Goal: Transaction & Acquisition: Obtain resource

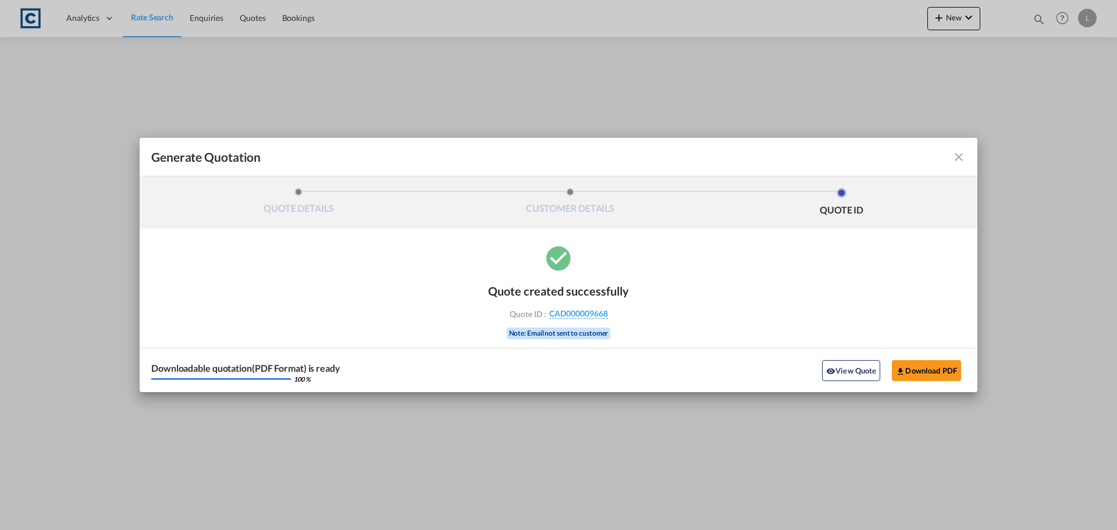
click at [957, 157] on md-icon "icon-close fg-AAA8AD cursor m-0" at bounding box center [959, 157] width 14 height 14
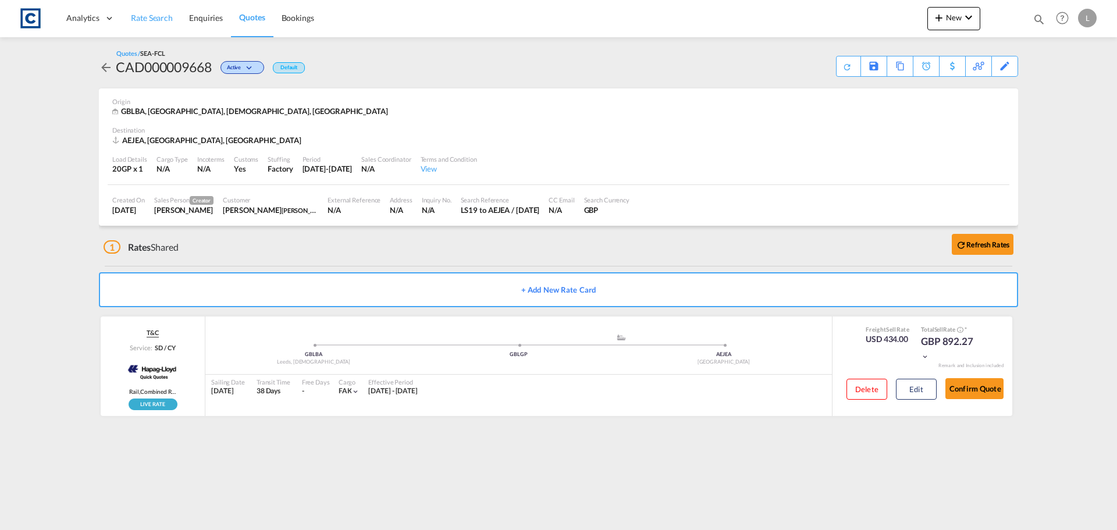
click at [150, 19] on span "Rate Search" at bounding box center [152, 18] width 42 height 10
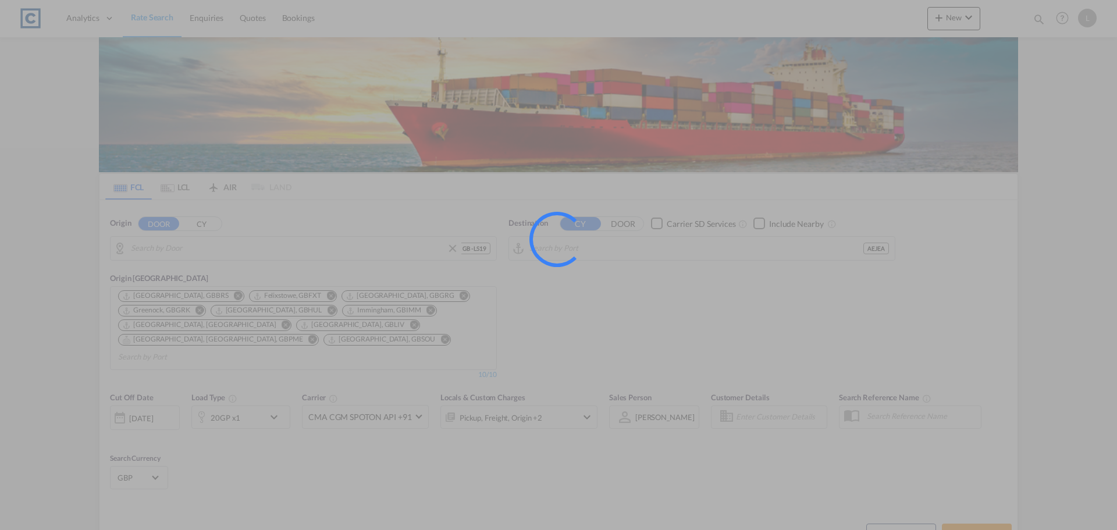
type input "GB-LS19, Leeds"
type input "Jebel Ali, AEJEA"
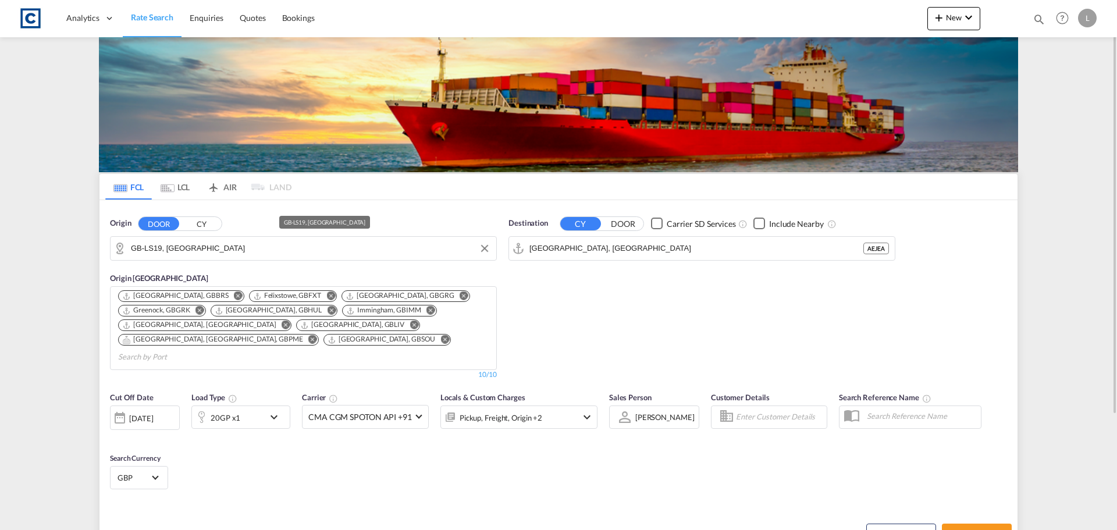
click at [219, 245] on input "GB-LS19, Leeds" at bounding box center [311, 248] width 360 height 17
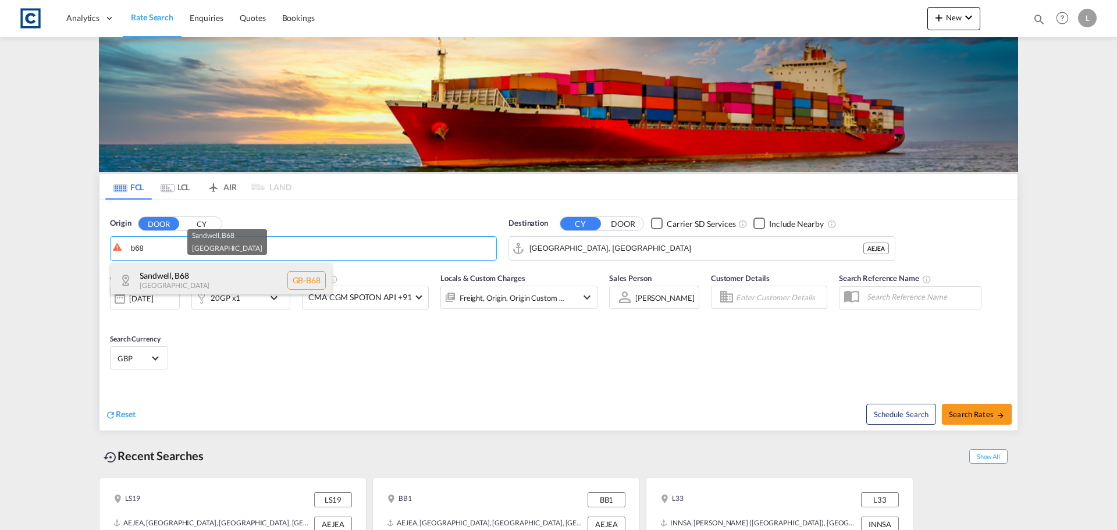
click at [197, 278] on div "Sandwell , B68 United Kingdom GB-B68" at bounding box center [221, 280] width 221 height 35
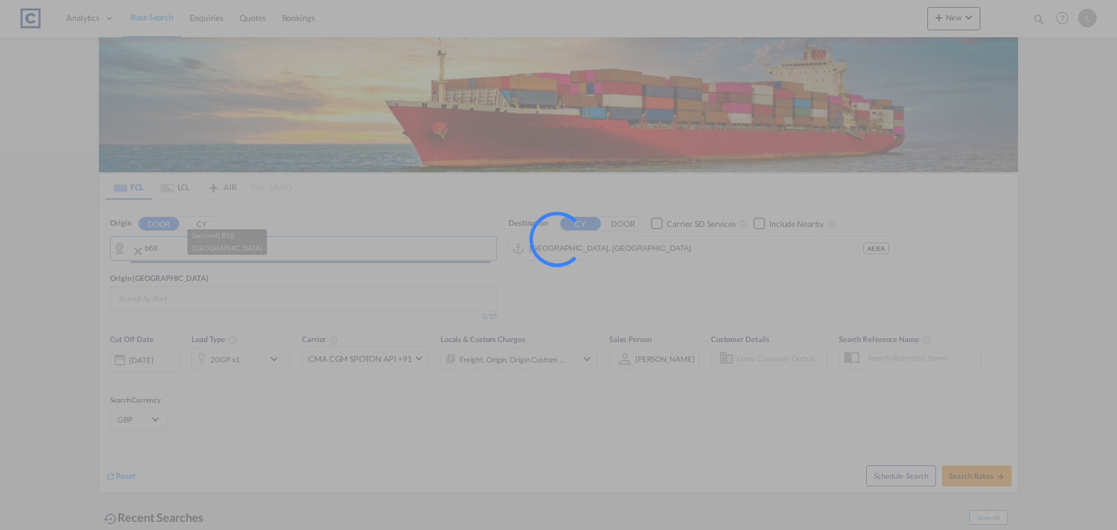
type input "GB-B68, Sandwell"
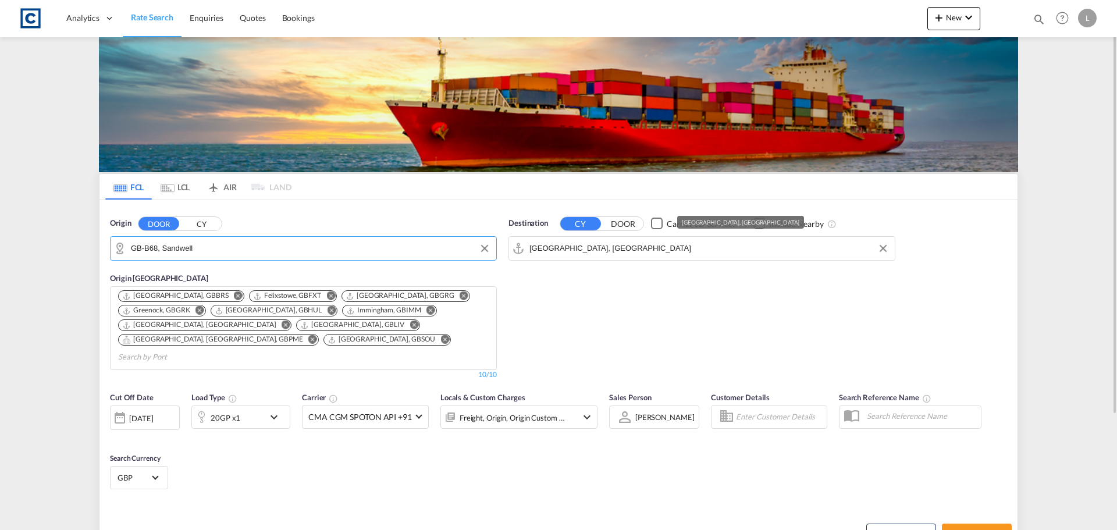
click at [601, 245] on input "Jebel Ali, AEJEA" at bounding box center [709, 248] width 360 height 17
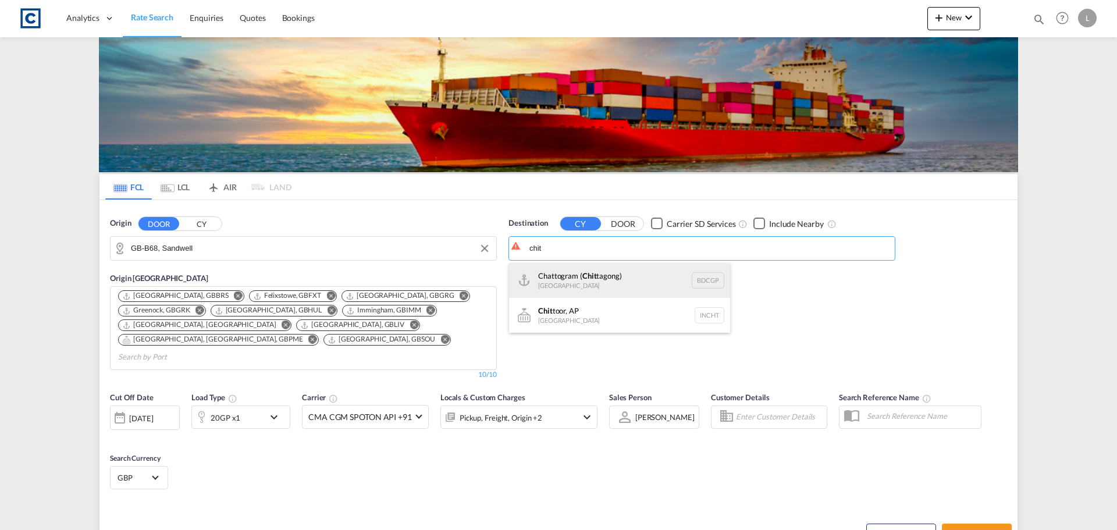
click at [579, 284] on div "Chattogram ( Chit tagong) Bangladesh BDCGP" at bounding box center [619, 280] width 221 height 35
type input "Chattogram (Chittagong), BDCGP"
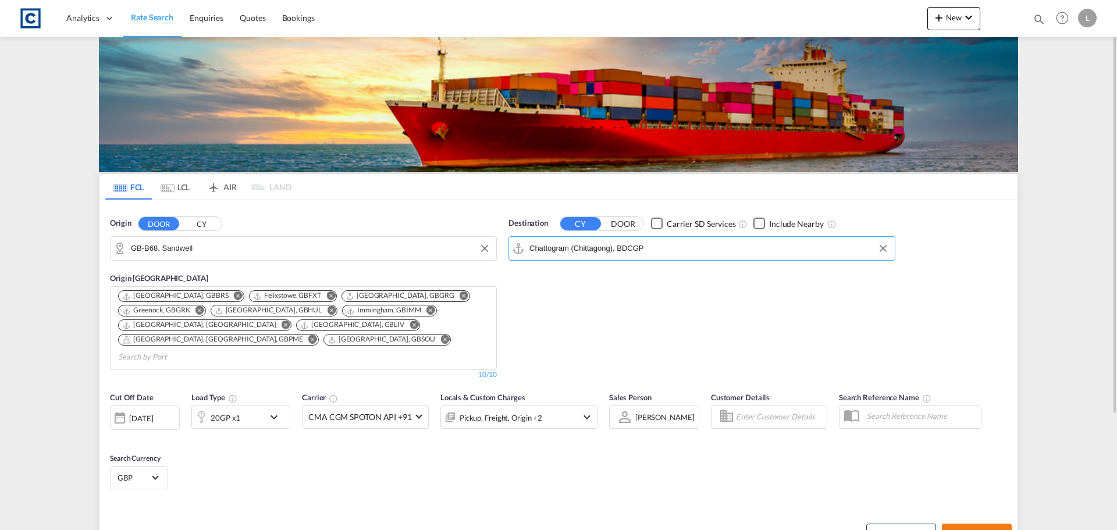
click at [981, 524] on button "Search Rates" at bounding box center [977, 534] width 70 height 21
type input "B68 to BDCGP / [DATE]"
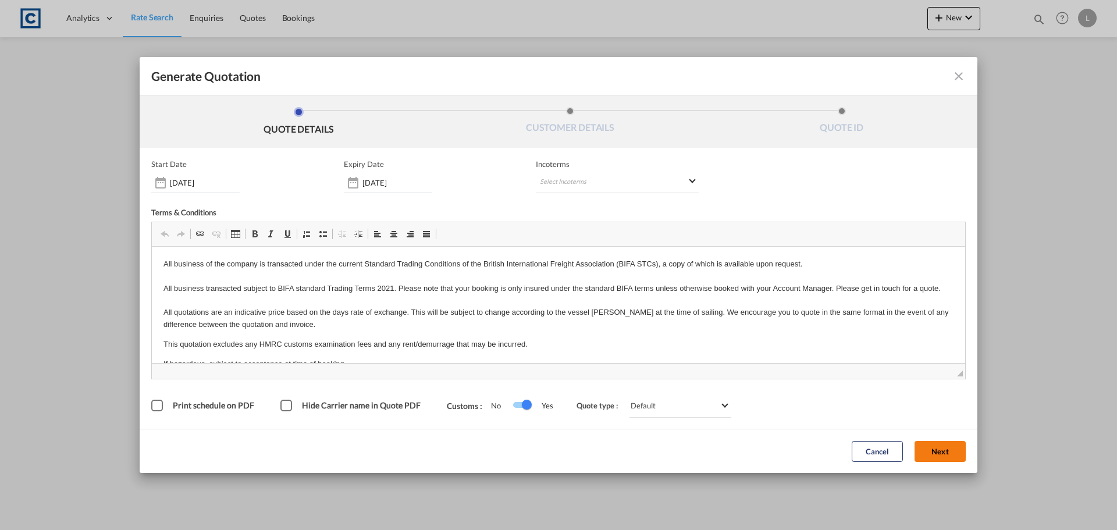
click at [936, 446] on button "Next" at bounding box center [940, 451] width 51 height 21
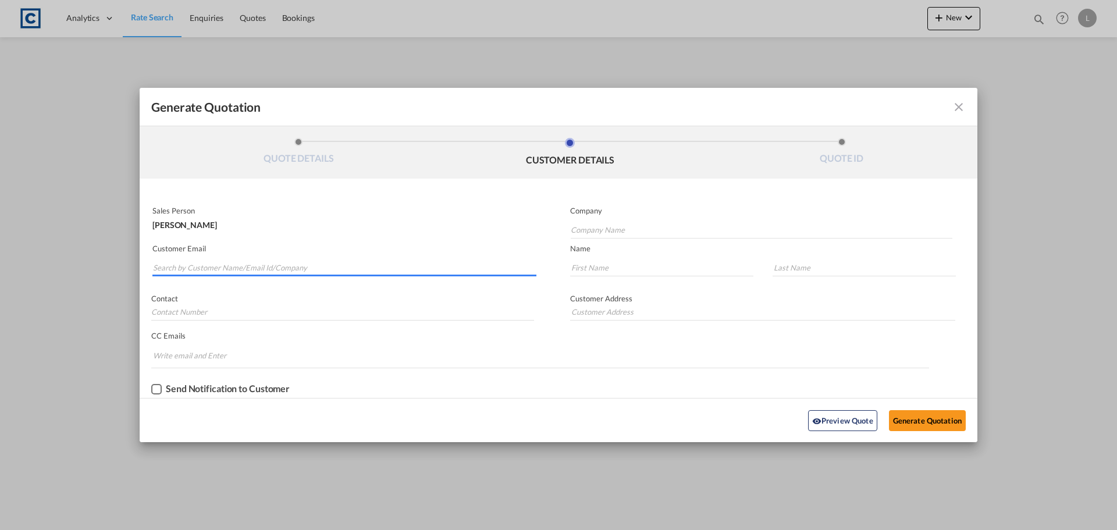
click at [159, 268] on input "Search by Customer Name/Email Id/Company" at bounding box center [344, 267] width 383 height 17
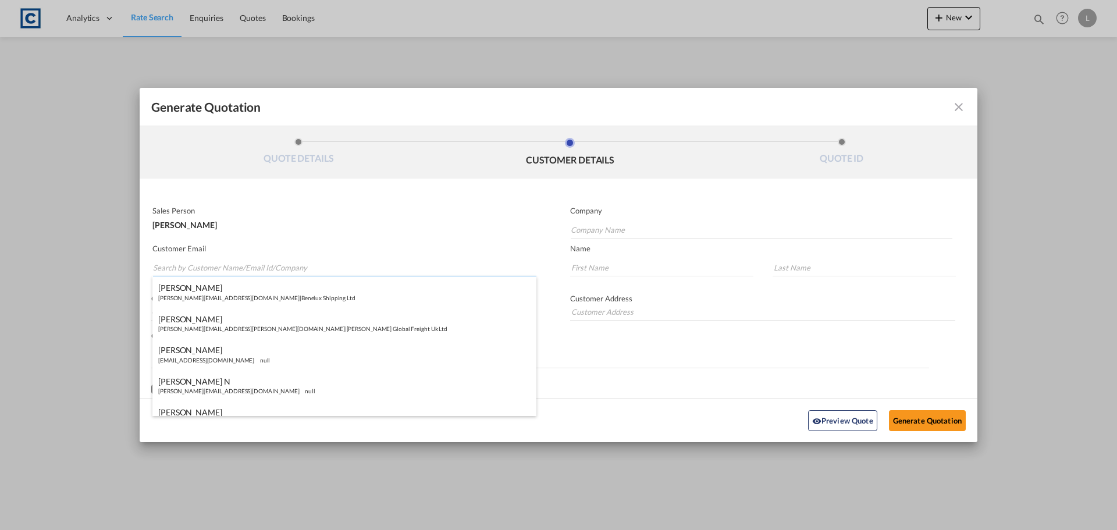
paste input "[PERSON_NAME] <[EMAIL_ADDRESS][DOMAIN_NAME]>"
drag, startPoint x: 213, startPoint y: 271, endPoint x: 220, endPoint y: 255, distance: 17.4
click at [214, 270] on input "[PERSON_NAME] <[EMAIL_ADDRESS][DOMAIN_NAME]>" at bounding box center [344, 267] width 383 height 17
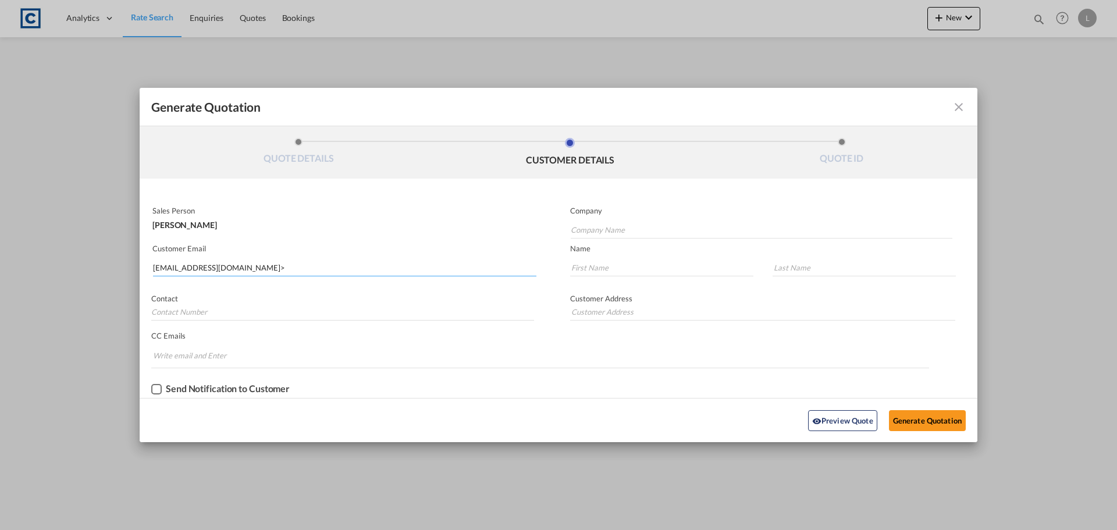
click at [270, 266] on input "[EMAIL_ADDRESS][DOMAIN_NAME]>" at bounding box center [344, 267] width 383 height 17
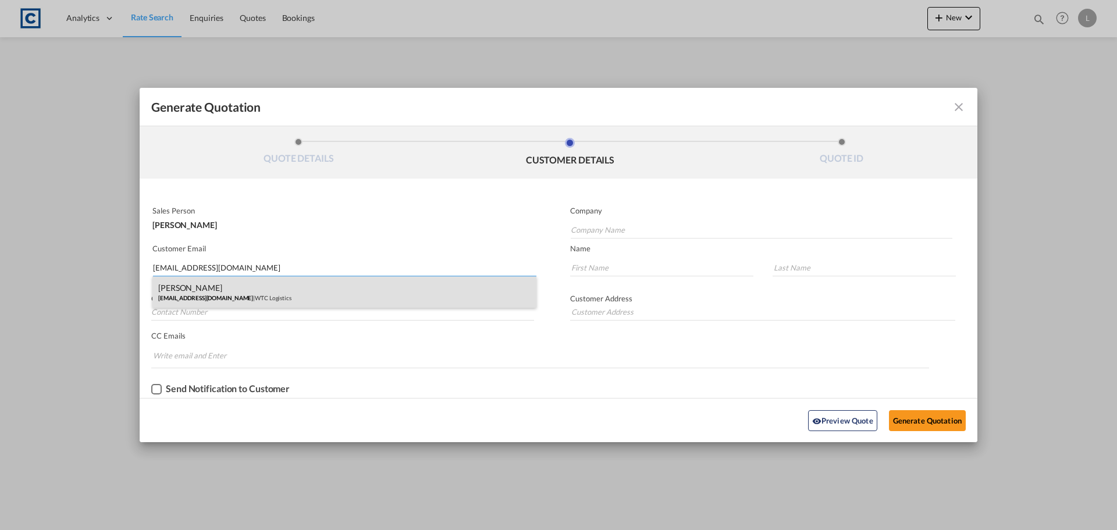
type input "[EMAIL_ADDRESS][DOMAIN_NAME]"
click at [193, 291] on div "[PERSON_NAME] [EMAIL_ADDRESS][DOMAIN_NAME] | WTC Logistics" at bounding box center [344, 291] width 384 height 31
type input "WTC Logistics"
type input "Kirsty"
type input "[PERSON_NAME]"
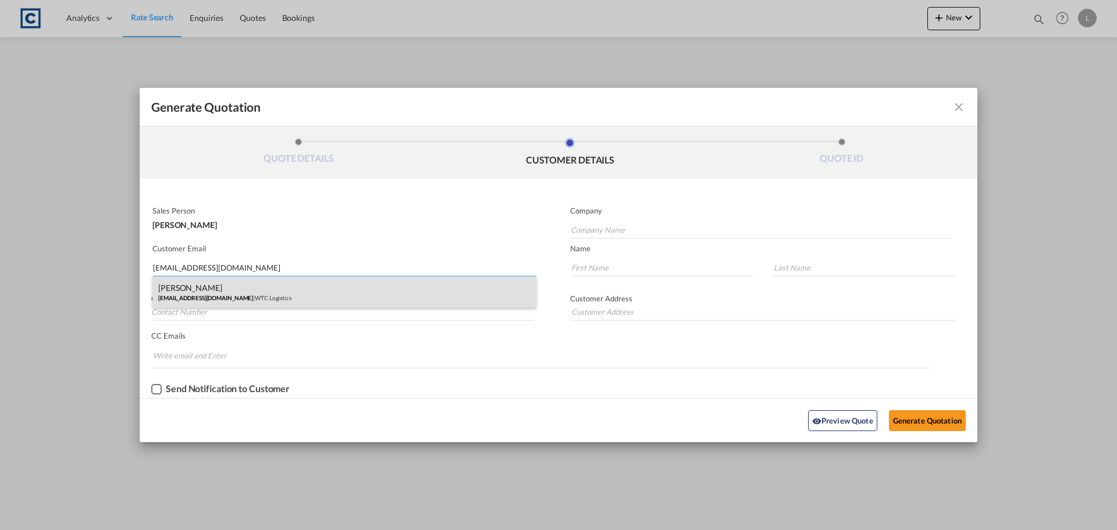
type input "[PERSON_NAME][STREET_ADDRESS][PERSON_NAME]"
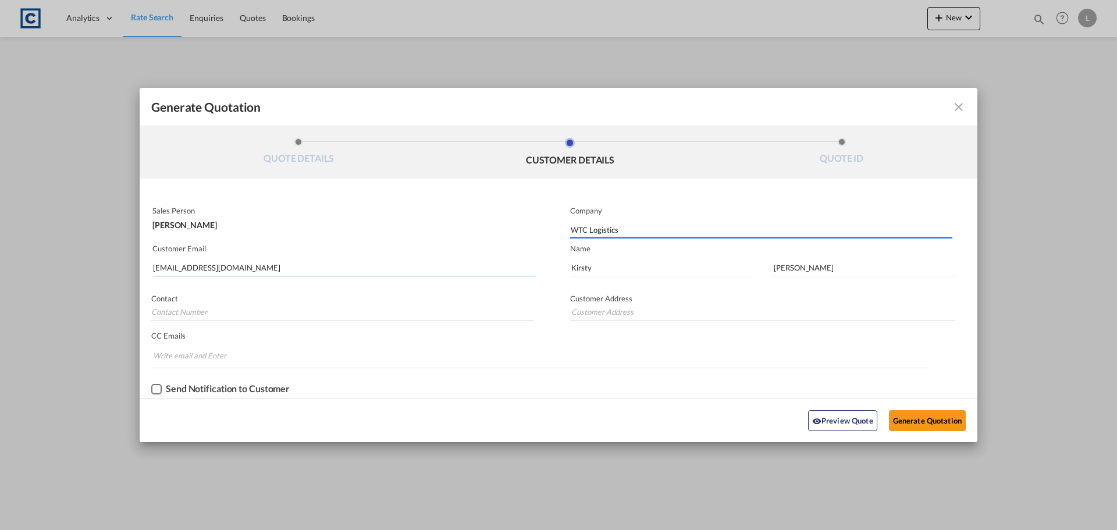
type input "[PERSON_NAME][STREET_ADDRESS][PERSON_NAME]"
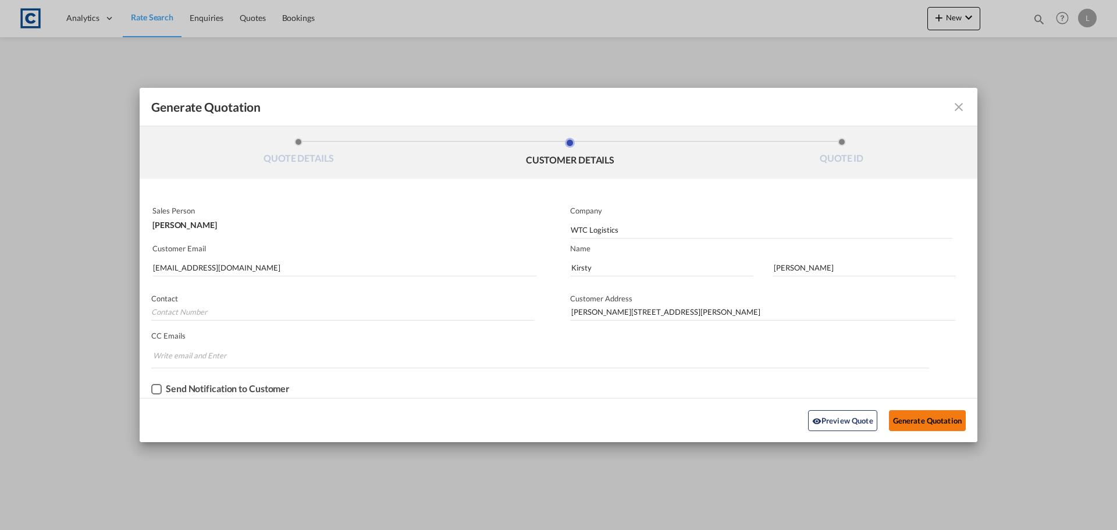
click at [915, 420] on button "Generate Quotation" at bounding box center [927, 420] width 77 height 21
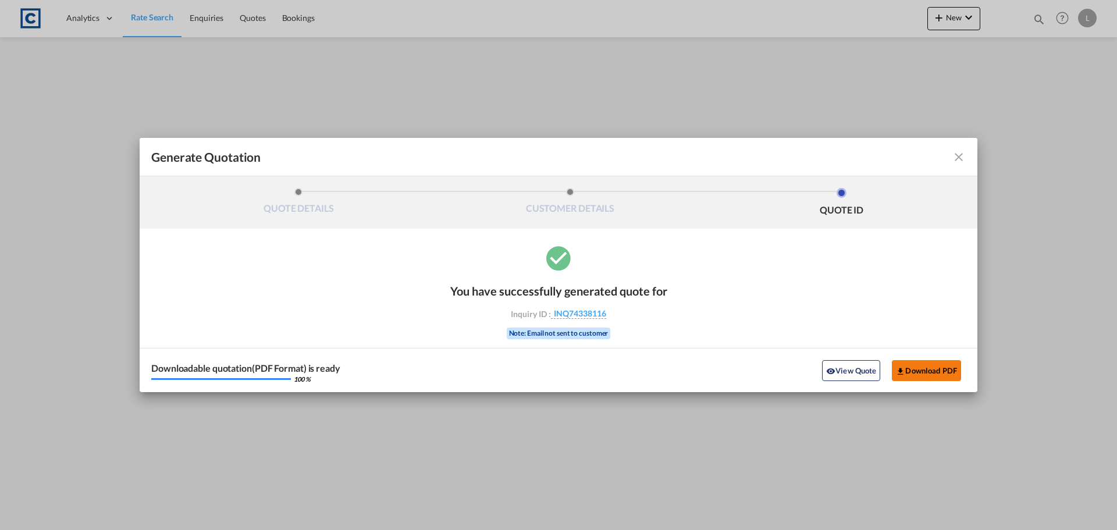
click at [926, 368] on button "Download PDF" at bounding box center [926, 370] width 69 height 21
click at [959, 156] on md-icon "icon-close fg-AAA8AD cursor m-0" at bounding box center [959, 157] width 14 height 14
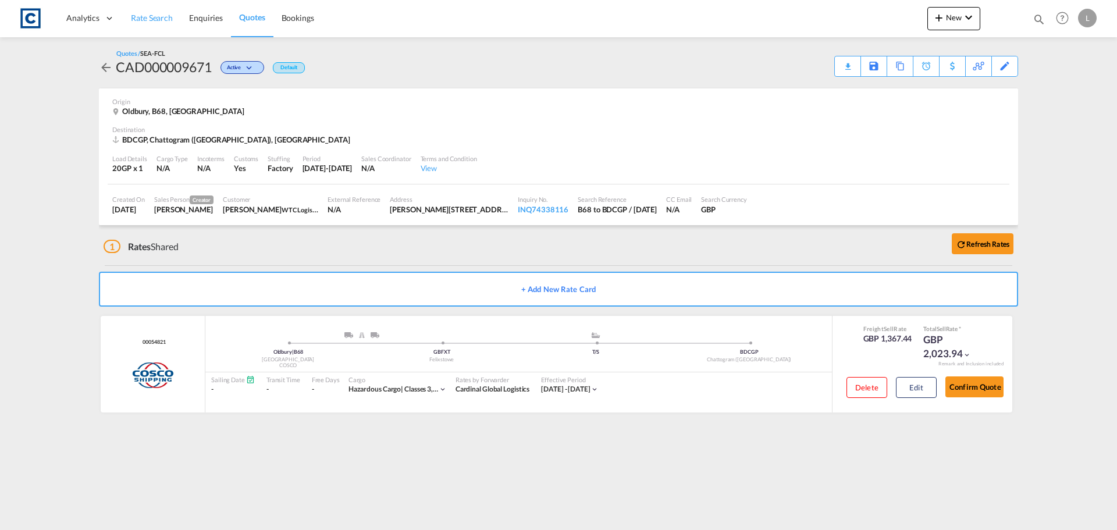
click at [151, 19] on span "Rate Search" at bounding box center [152, 18] width 42 height 10
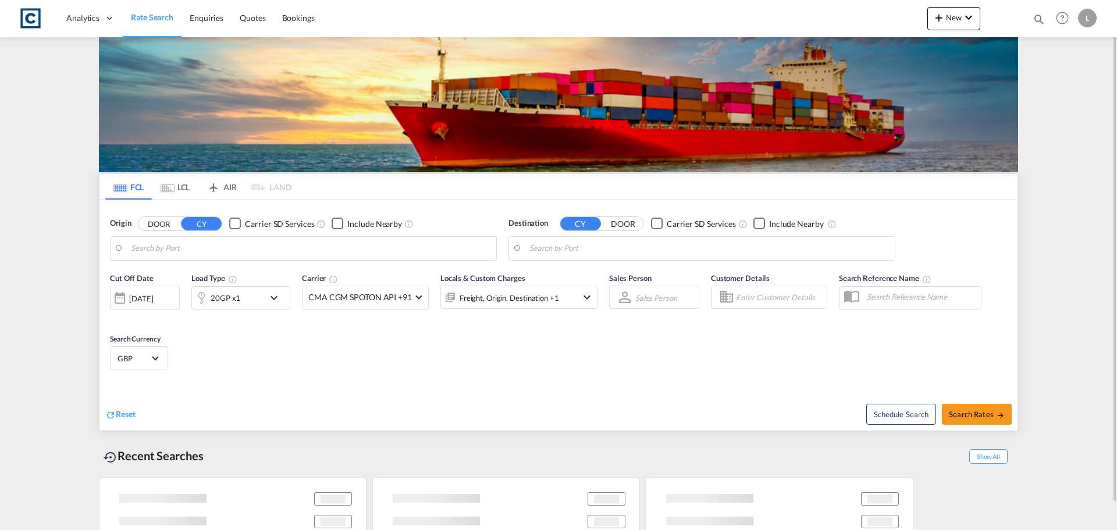
type input "GB-B68, Sandwell"
type input "Chattogram (Chittagong), BDCGP"
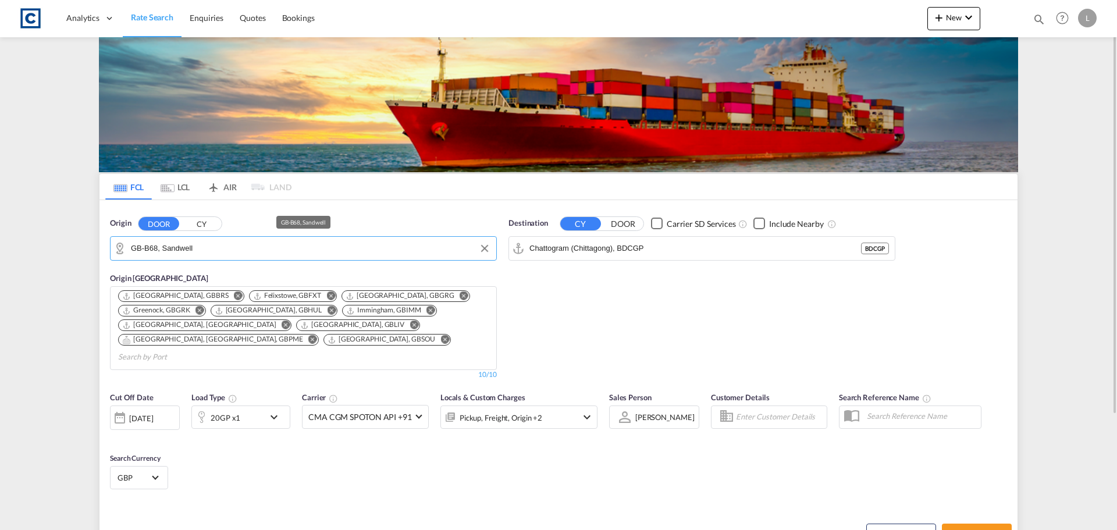
click at [203, 251] on input "GB-B68, Sandwell" at bounding box center [311, 248] width 360 height 17
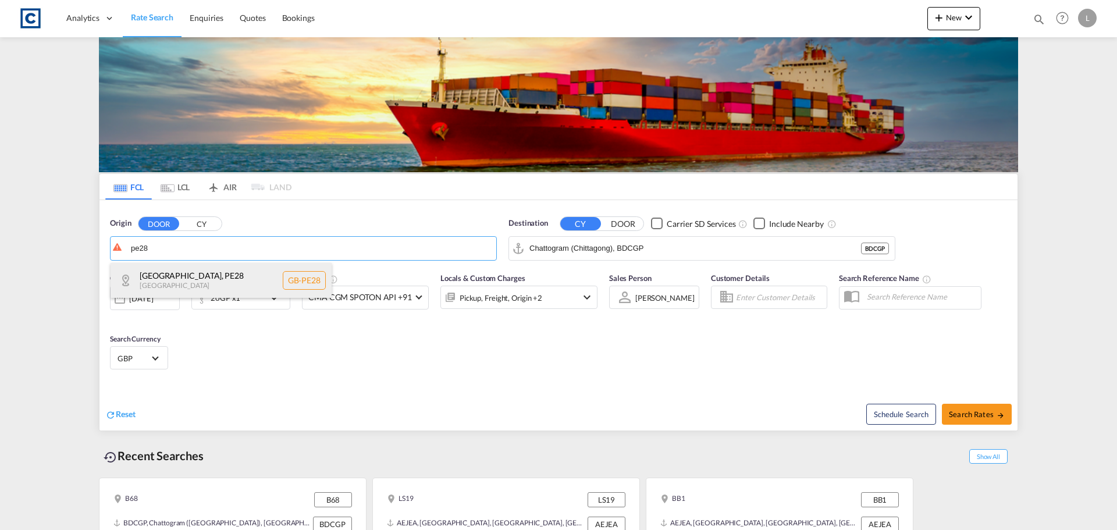
click at [198, 272] on div "[GEOGRAPHIC_DATA] , PE28 [GEOGRAPHIC_DATA] [GEOGRAPHIC_DATA]-PE28" at bounding box center [221, 280] width 221 height 35
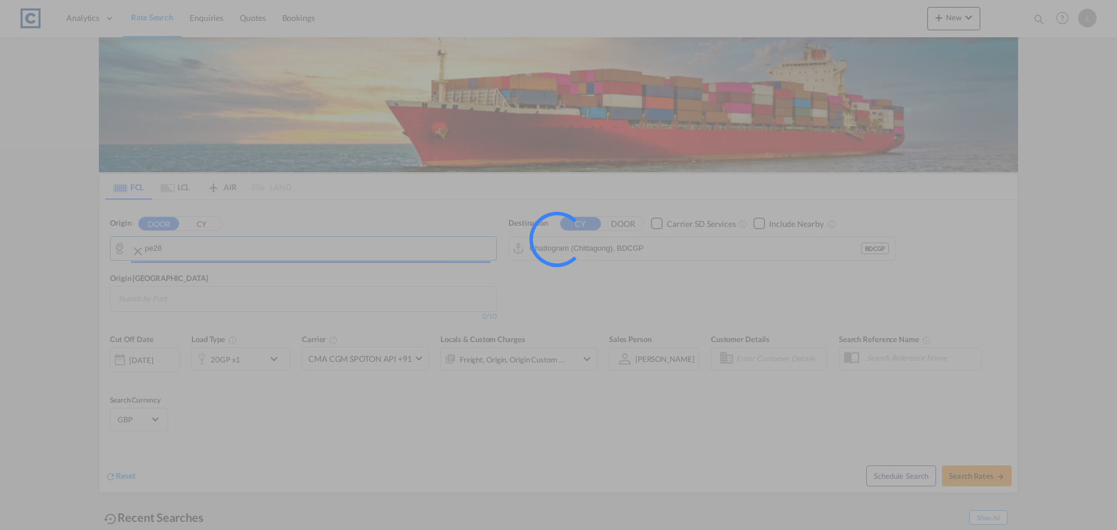
type input "GB-PE28, [GEOGRAPHIC_DATA]"
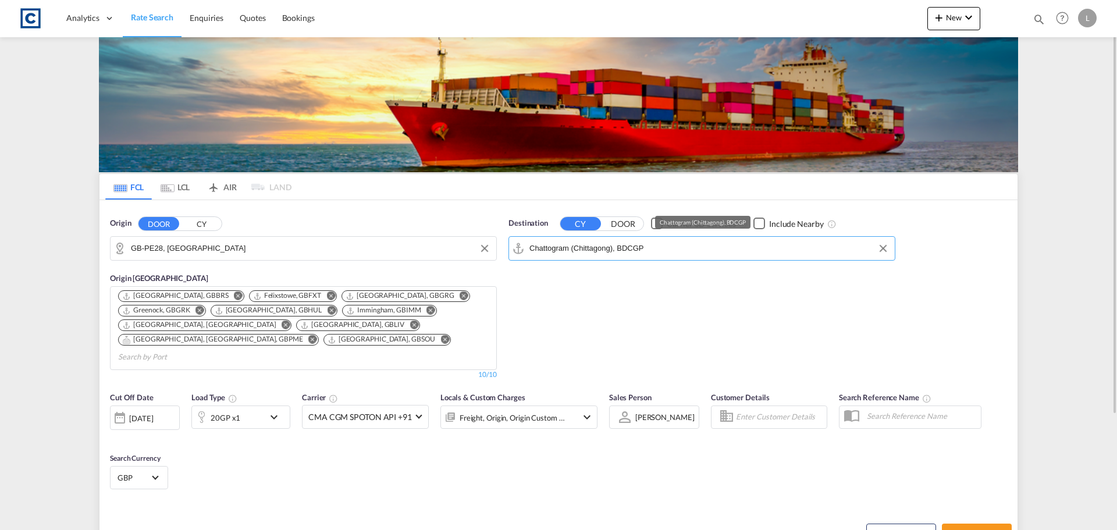
click at [695, 243] on input "Chattogram (Chittagong), BDCGP" at bounding box center [709, 248] width 360 height 17
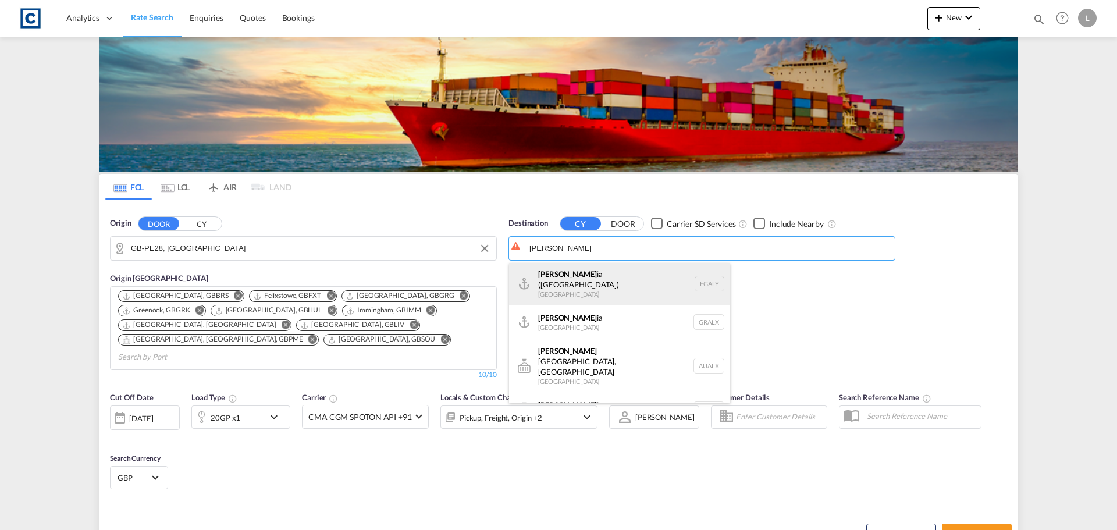
click at [599, 272] on div "[PERSON_NAME] ([PERSON_NAME]) [GEOGRAPHIC_DATA] EGALY" at bounding box center [619, 284] width 221 height 42
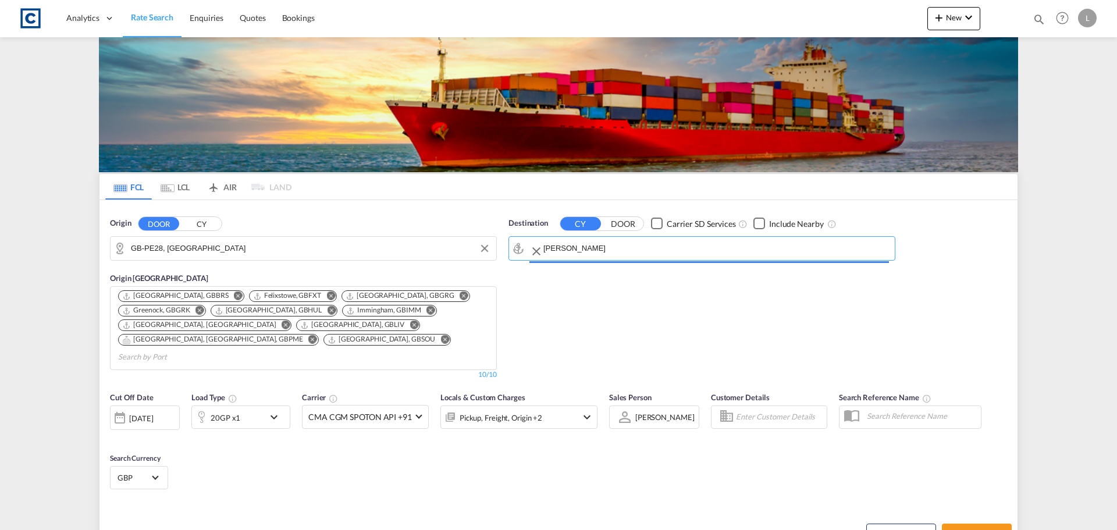
type input "Alexandria ([GEOGRAPHIC_DATA]), EGALY"
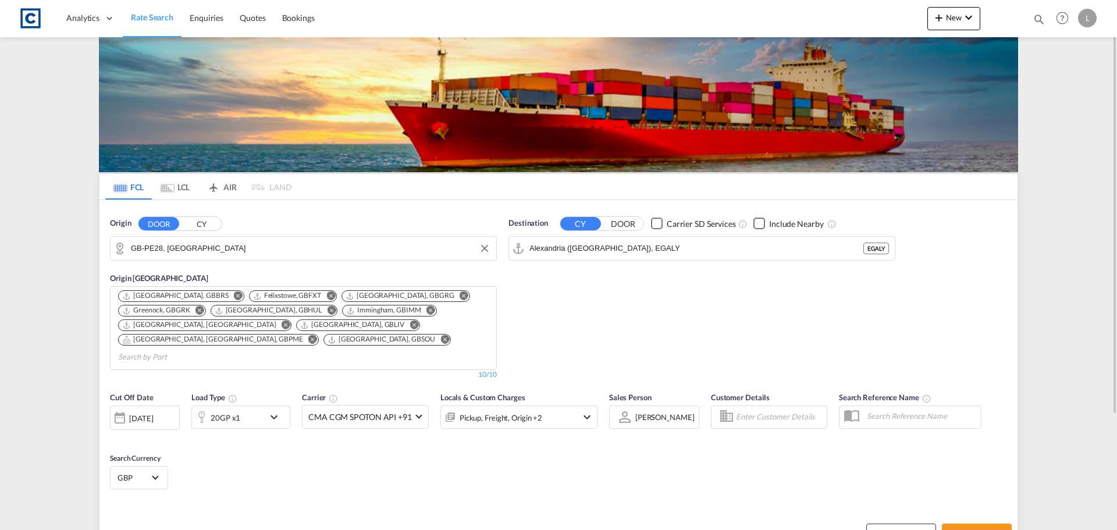
click at [759, 221] on div "Checkbox No Ink" at bounding box center [759, 224] width 12 height 12
click at [971, 529] on span "Search Rates" at bounding box center [977, 533] width 56 height 9
type input "PE28 to EGALY / [DATE]"
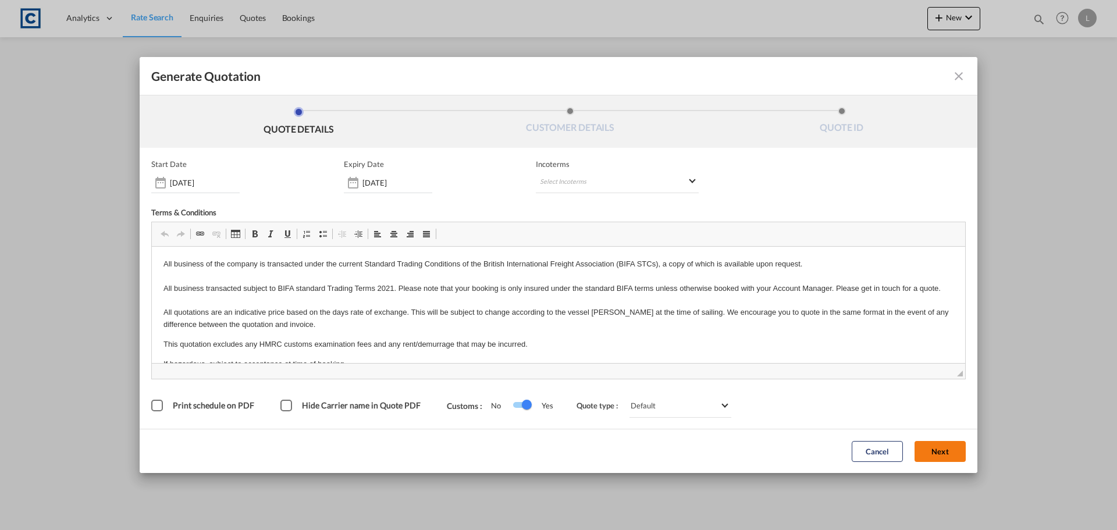
click at [935, 449] on button "Next" at bounding box center [940, 451] width 51 height 21
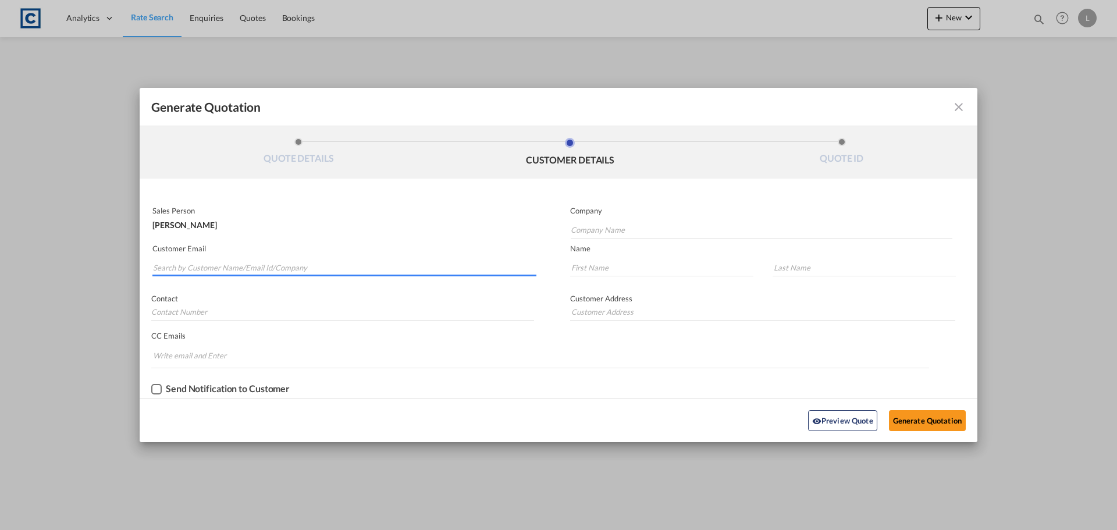
click at [191, 265] on input "Search by Customer Name/Email Id/Company" at bounding box center [344, 267] width 383 height 17
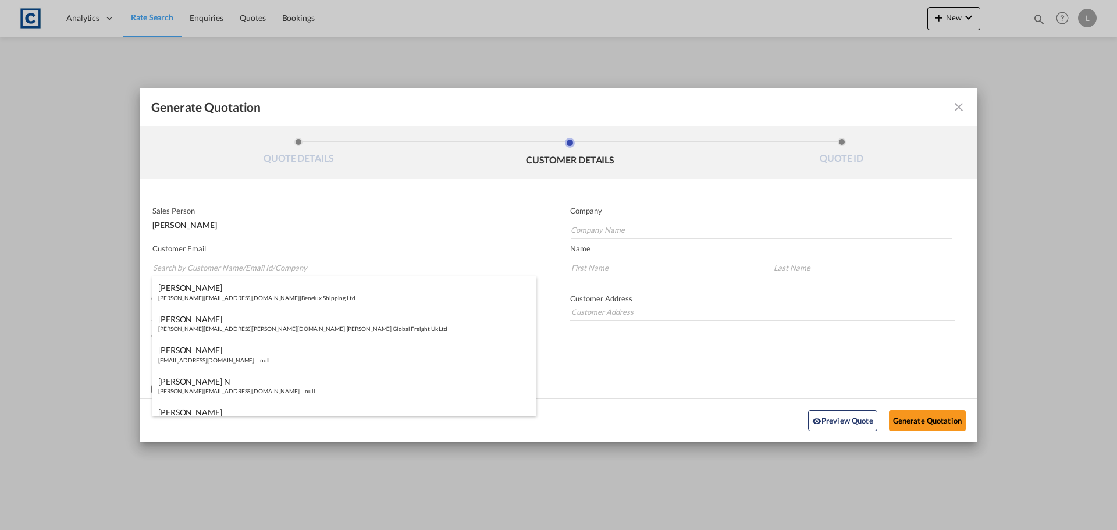
paste input "[PERSON_NAME] <[PERSON_NAME][EMAIL_ADDRESS][DOMAIN_NAME]>"
drag, startPoint x: 204, startPoint y: 268, endPoint x: 200, endPoint y: 221, distance: 47.4
click at [203, 263] on input "[PERSON_NAME] <[PERSON_NAME][EMAIL_ADDRESS][DOMAIN_NAME]>" at bounding box center [344, 267] width 383 height 17
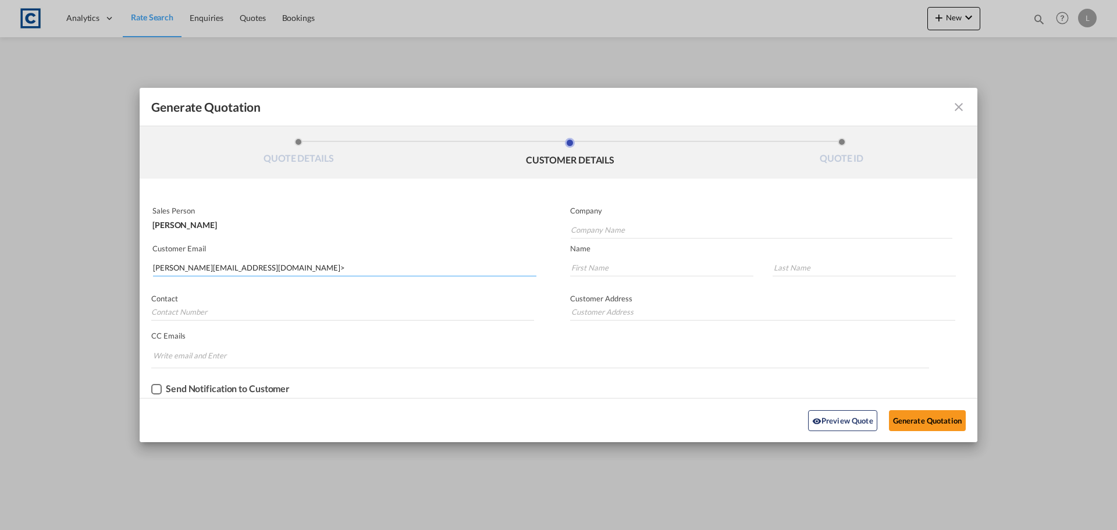
click at [282, 271] on input "[PERSON_NAME][EMAIL_ADDRESS][DOMAIN_NAME]>" at bounding box center [344, 267] width 383 height 17
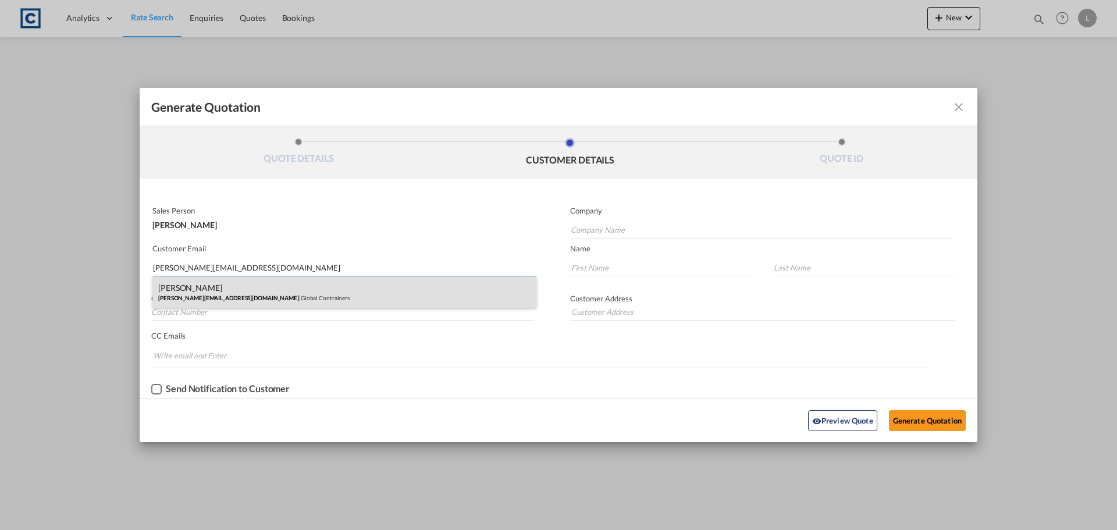
type input "[PERSON_NAME][EMAIL_ADDRESS][DOMAIN_NAME]"
click at [212, 287] on div "[PERSON_NAME] [PERSON_NAME][EMAIL_ADDRESS][DOMAIN_NAME] | Global Contrainers" at bounding box center [344, 291] width 384 height 31
type input "Global Contrainers"
type input "[PERSON_NAME]"
type input "Tripple"
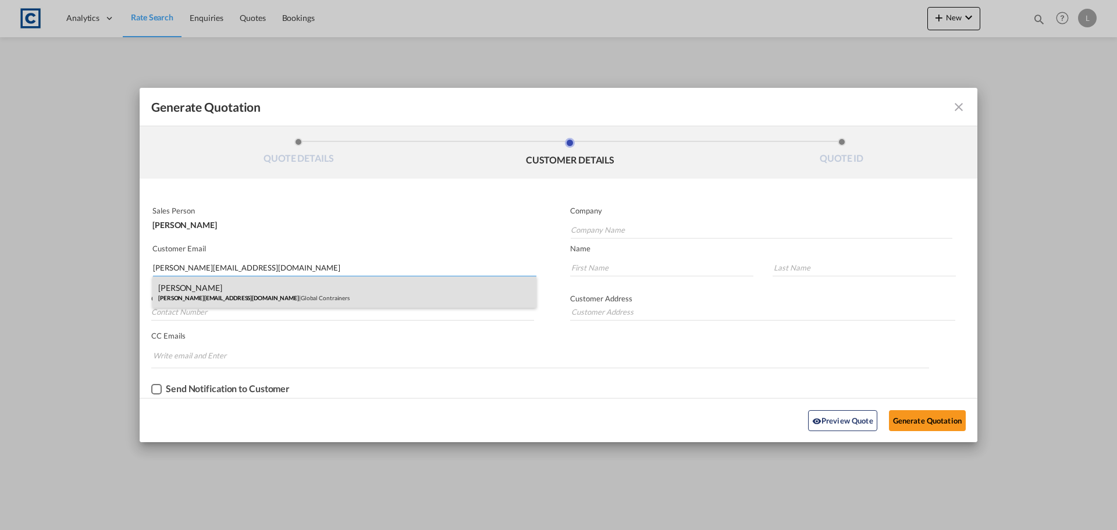
type input "01394 451200"
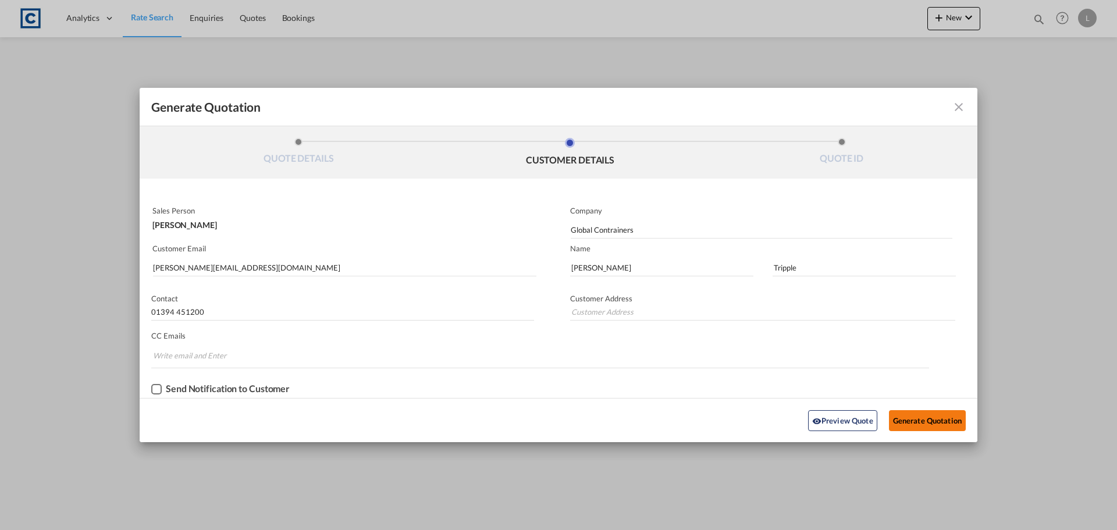
click at [927, 419] on button "Generate Quotation" at bounding box center [927, 420] width 77 height 21
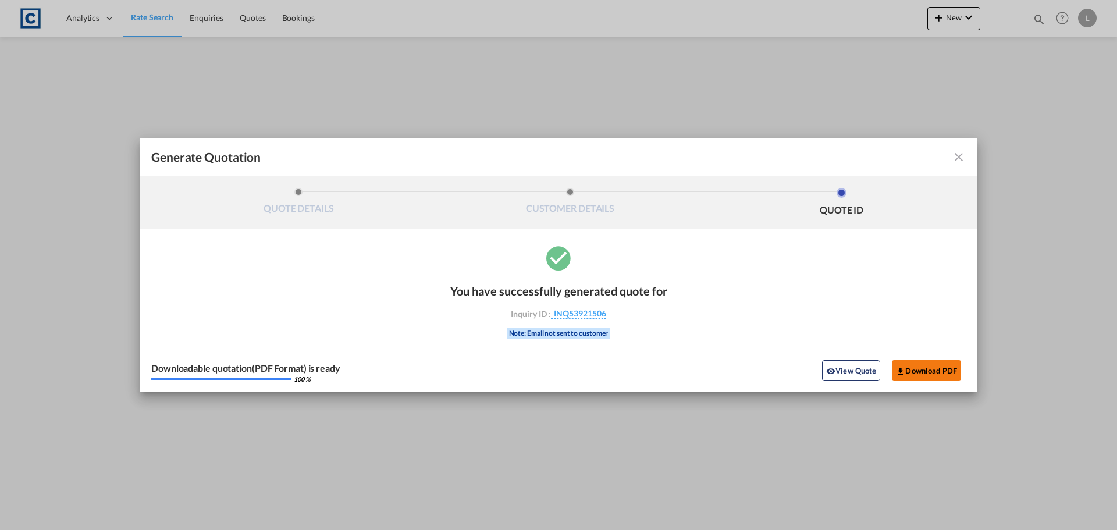
click at [911, 371] on button "Download PDF" at bounding box center [926, 370] width 69 height 21
